Goal: Task Accomplishment & Management: Manage account settings

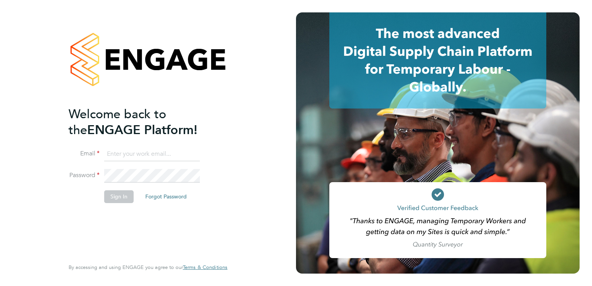
click at [148, 156] on input at bounding box center [152, 154] width 96 height 14
type input "johncattell24@gmail.com"
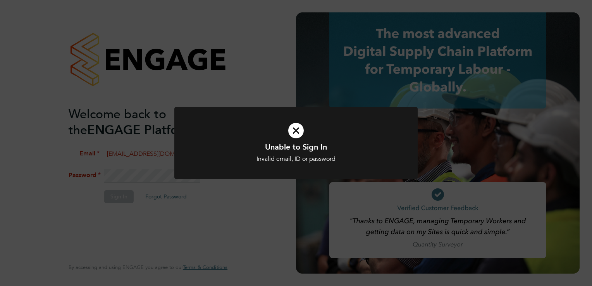
click at [157, 198] on div "Unable to Sign In Invalid email, ID or password Cancel Okay" at bounding box center [296, 143] width 592 height 286
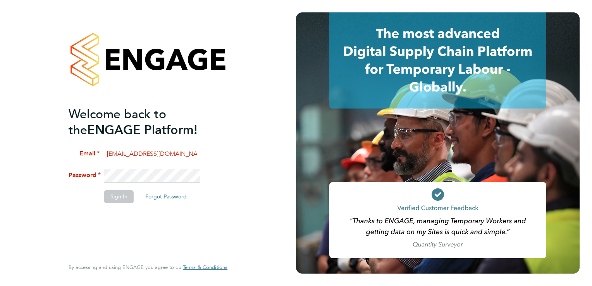
click at [157, 198] on button "Forgot Password" at bounding box center [166, 196] width 54 height 12
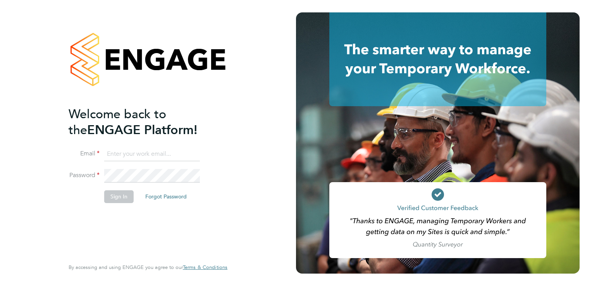
click at [166, 154] on input at bounding box center [152, 154] width 96 height 14
type input "johncattell24@gmail.com"
click at [156, 195] on button "Forgot Password" at bounding box center [166, 196] width 54 height 12
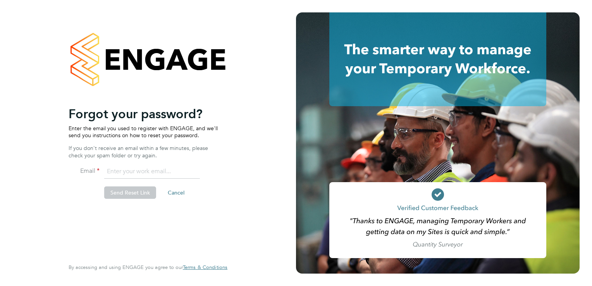
click at [126, 168] on input "email" at bounding box center [152, 172] width 96 height 14
type input "johncattell24@gmail.com"
drag, startPoint x: 138, startPoint y: 196, endPoint x: 130, endPoint y: 194, distance: 8.0
click at [130, 194] on button "Send Reset Link" at bounding box center [130, 193] width 52 height 12
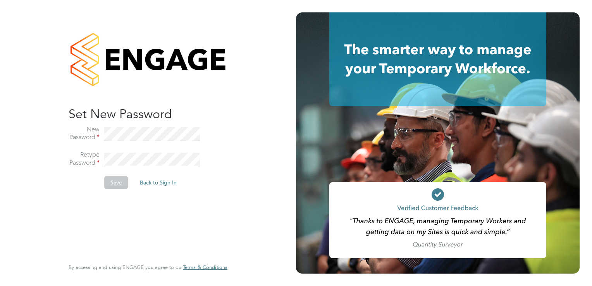
click at [117, 184] on button "Save" at bounding box center [116, 182] width 24 height 12
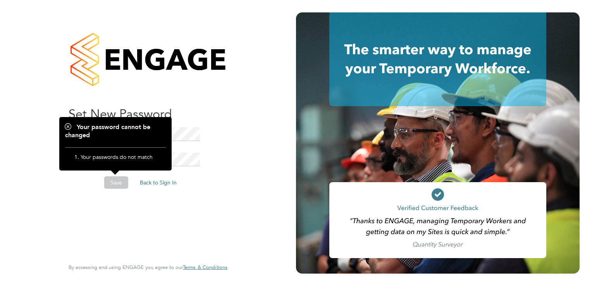
click at [126, 212] on div "Sorry! The link you followed has expired. I want to reset my password Back to S…" at bounding box center [144, 181] width 151 height 151
click at [200, 180] on li "Save Back to Sign In" at bounding box center [144, 186] width 151 height 20
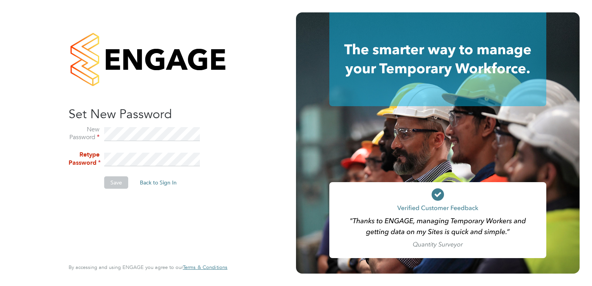
click at [115, 150] on li "New Password" at bounding box center [144, 139] width 151 height 26
click at [120, 183] on button "Save" at bounding box center [116, 182] width 24 height 12
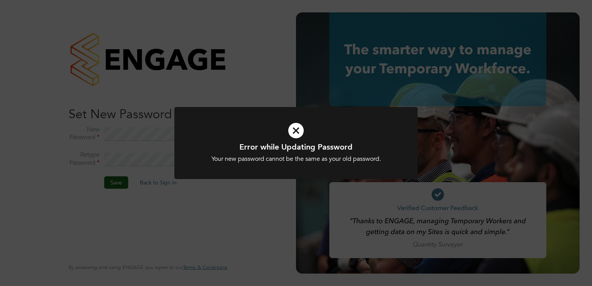
click at [183, 196] on div "Error while Updating Password Your new password cannot be the same as your old …" at bounding box center [296, 143] width 592 height 286
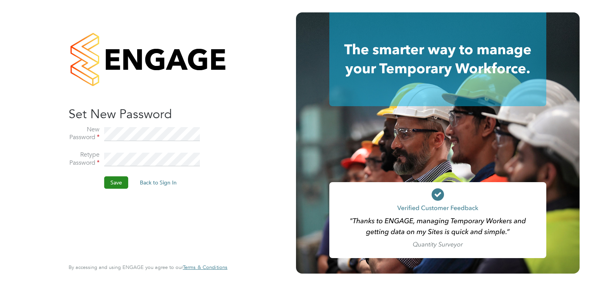
click at [115, 187] on button "Save" at bounding box center [116, 182] width 24 height 12
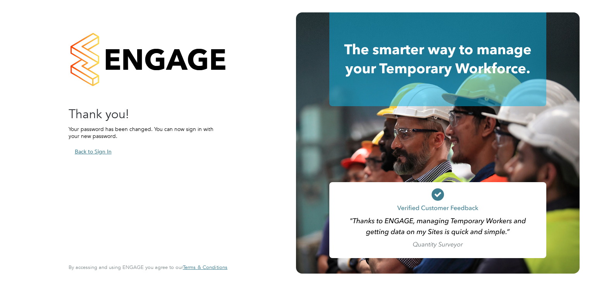
click at [100, 149] on button "Back to Sign In" at bounding box center [93, 151] width 49 height 12
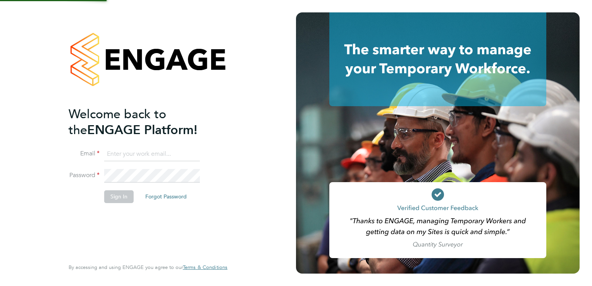
type input "johncattell24@gmail.com"
click at [123, 196] on button "Sign In" at bounding box center [118, 196] width 29 height 12
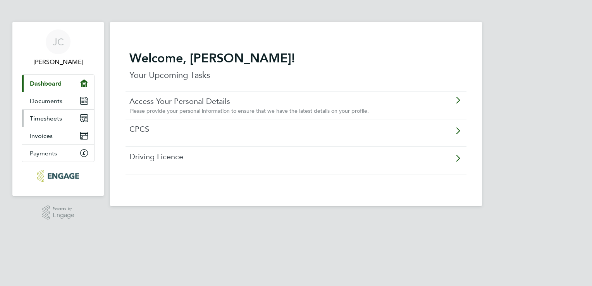
click at [84, 119] on icon "Main navigation" at bounding box center [82, 119] width 3 height 3
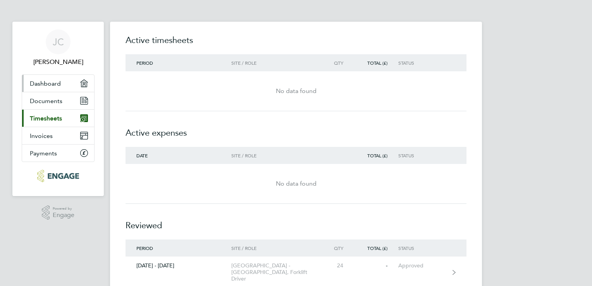
click at [48, 84] on span "Dashboard" at bounding box center [45, 83] width 31 height 7
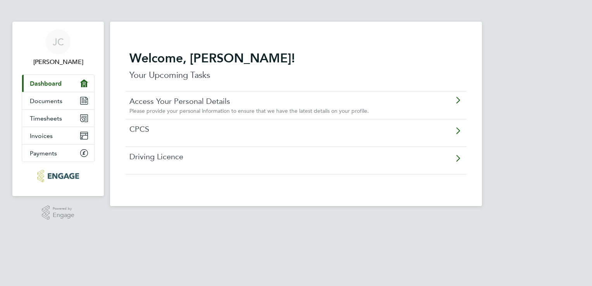
click at [455, 134] on icon at bounding box center [458, 133] width 10 height 18
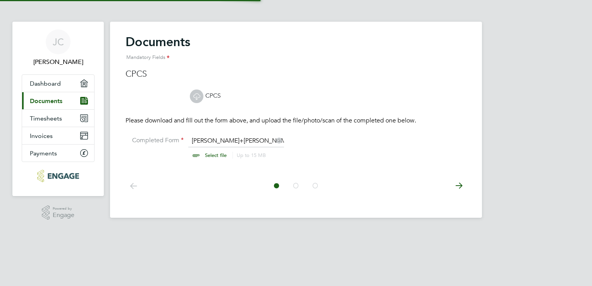
scroll to position [10, 96]
click at [46, 153] on span "Payments" at bounding box center [43, 153] width 27 height 7
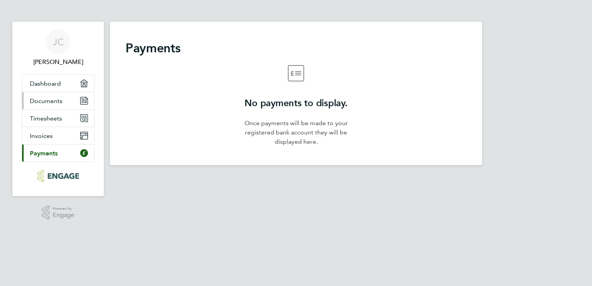
click at [52, 100] on span "Documents" at bounding box center [46, 100] width 33 height 7
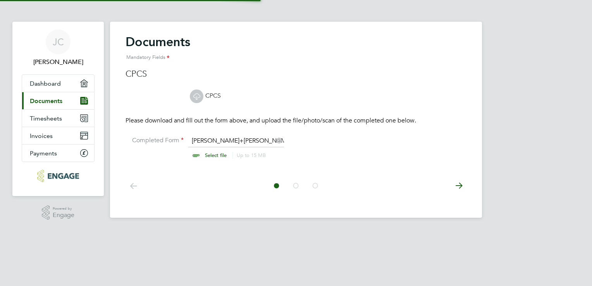
scroll to position [10, 96]
click at [52, 83] on span "Dashboard" at bounding box center [45, 83] width 31 height 7
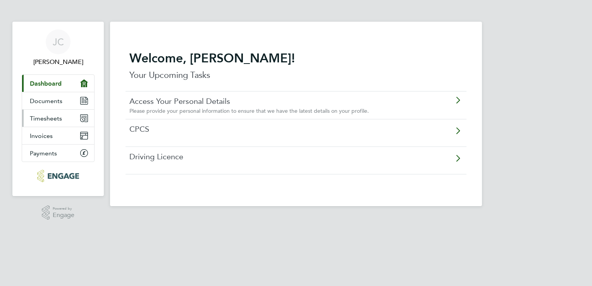
click at [51, 119] on span "Timesheets" at bounding box center [46, 118] width 32 height 7
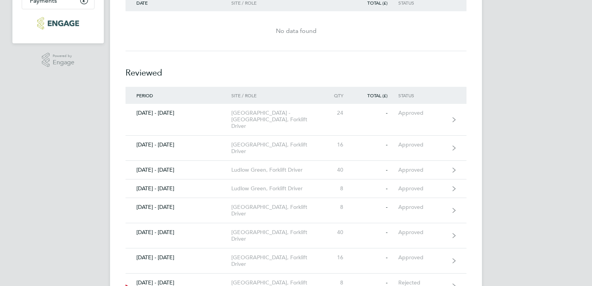
scroll to position [155, 0]
